Goal: Task Accomplishment & Management: Use online tool/utility

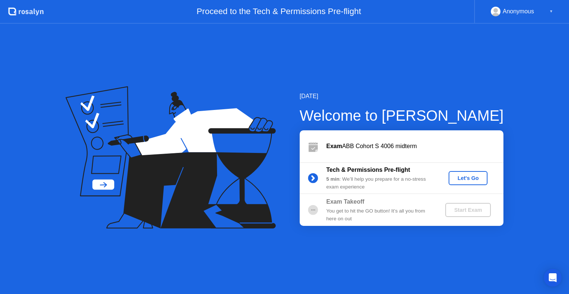
click at [460, 179] on div "Let's Go" at bounding box center [467, 178] width 33 height 6
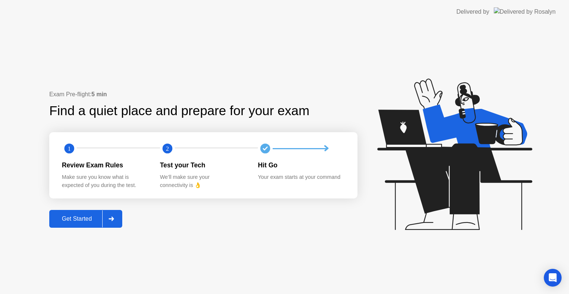
click at [76, 222] on div "Get Started" at bounding box center [76, 219] width 51 height 7
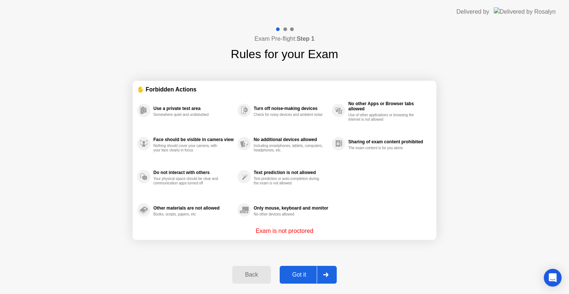
click at [303, 273] on div "Got it" at bounding box center [299, 274] width 35 height 7
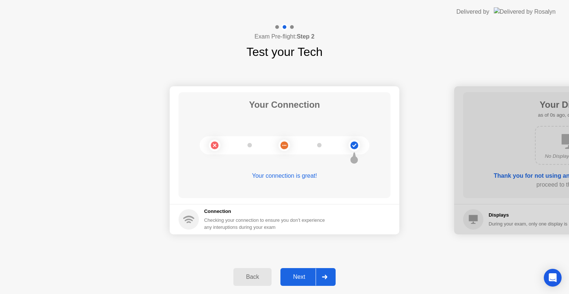
click at [303, 274] on div "Next" at bounding box center [299, 277] width 33 height 7
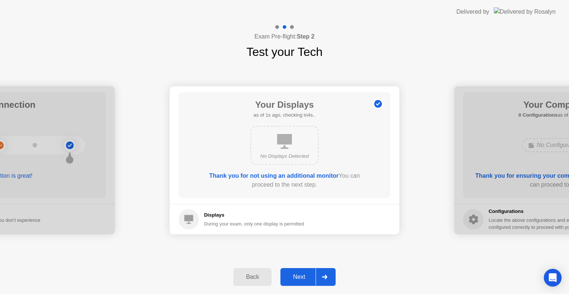
click at [303, 274] on div "Next" at bounding box center [299, 277] width 33 height 7
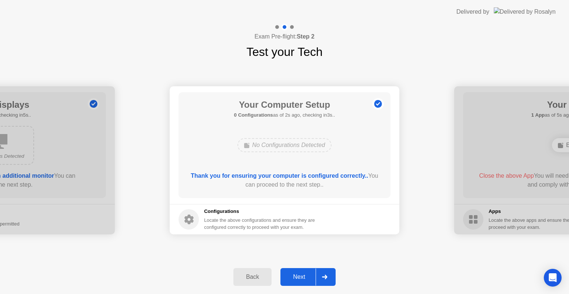
click at [303, 274] on div "Next" at bounding box center [299, 277] width 33 height 7
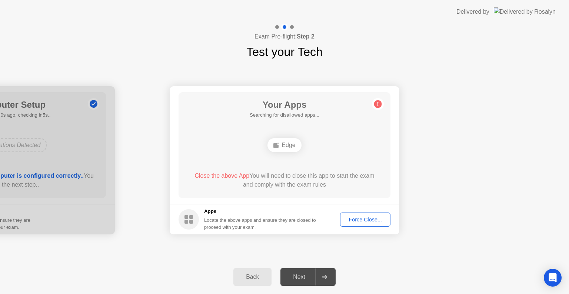
click at [376, 221] on div "Force Close..." at bounding box center [365, 220] width 45 height 6
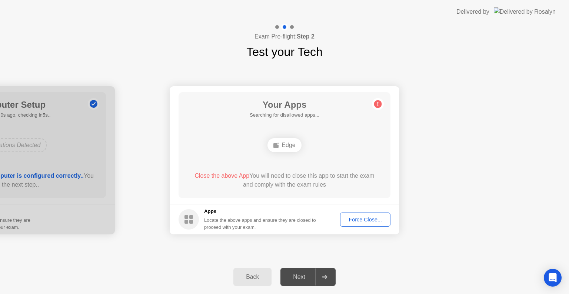
click at [369, 223] on div "Force Close..." at bounding box center [365, 220] width 45 height 6
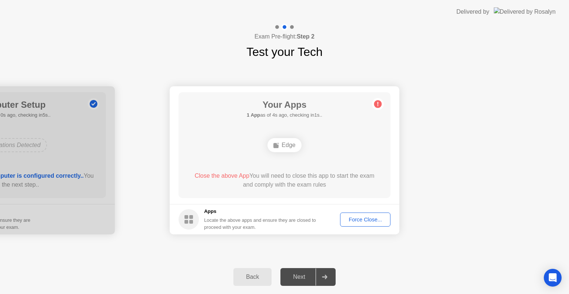
click at [361, 222] on div "Force Close..." at bounding box center [365, 220] width 45 height 6
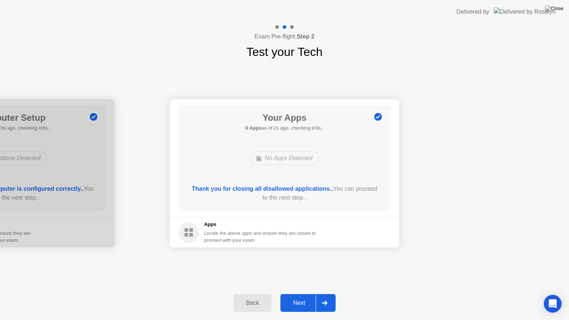
click at [295, 294] on div "Next" at bounding box center [299, 303] width 33 height 7
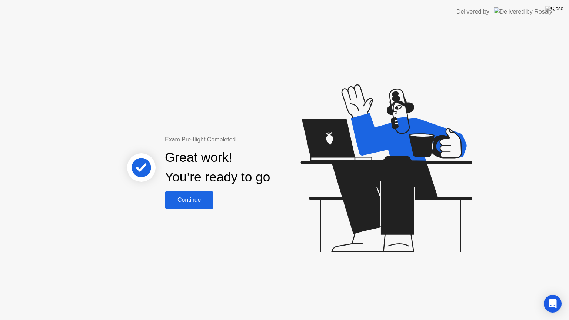
click at [186, 199] on div "Continue" at bounding box center [189, 200] width 44 height 7
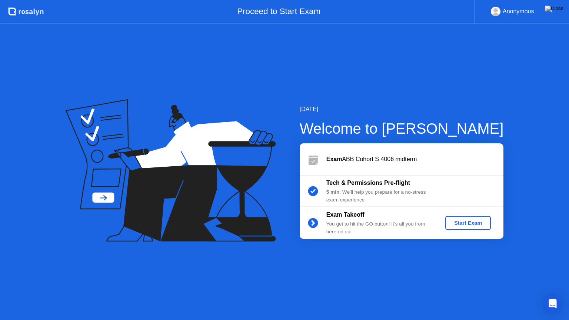
click at [474, 221] on div "Start Exam" at bounding box center [468, 223] width 40 height 6
